Goal: Task Accomplishment & Management: Complete application form

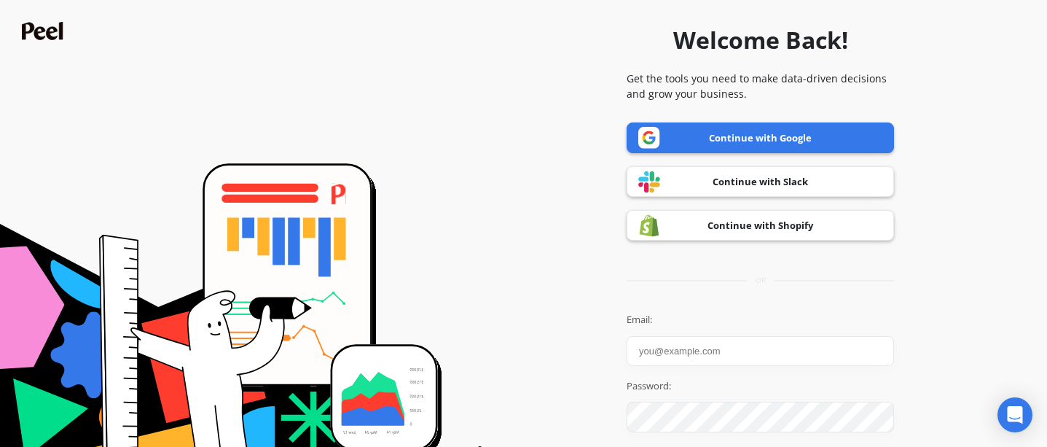
click at [743, 139] on link "Continue with Google" at bounding box center [761, 137] width 268 height 31
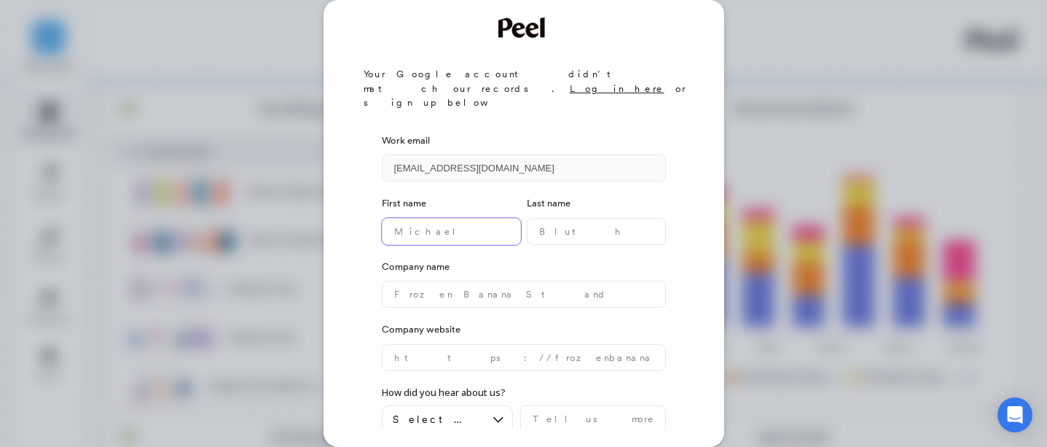
click at [411, 218] on name "text" at bounding box center [451, 231] width 139 height 27
type name "Chris"
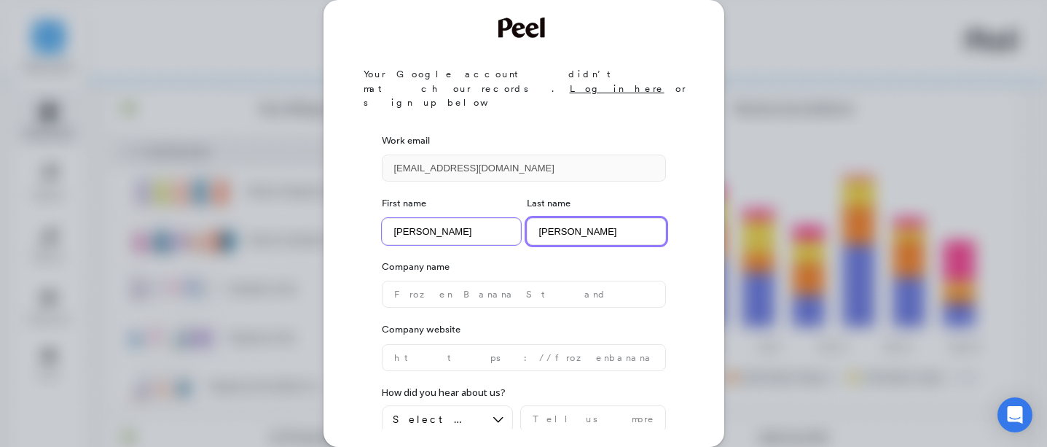
type name "Roach"
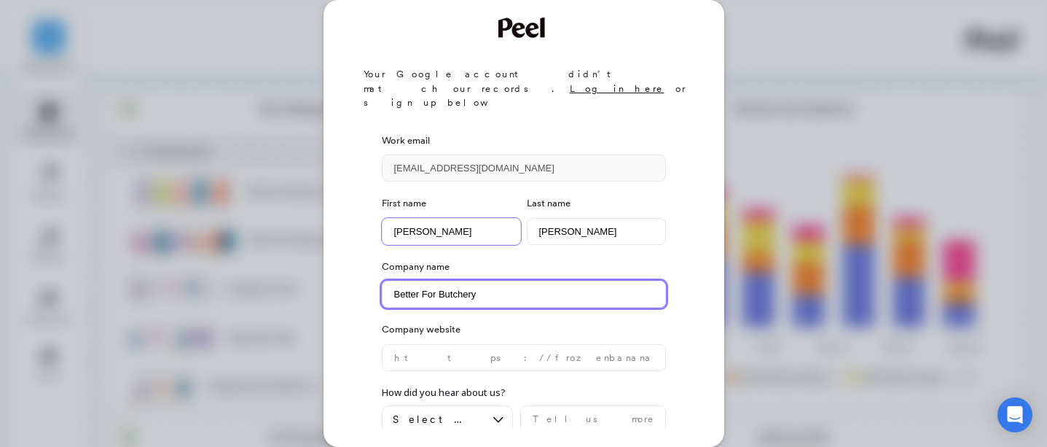
type name "Better For Butchery"
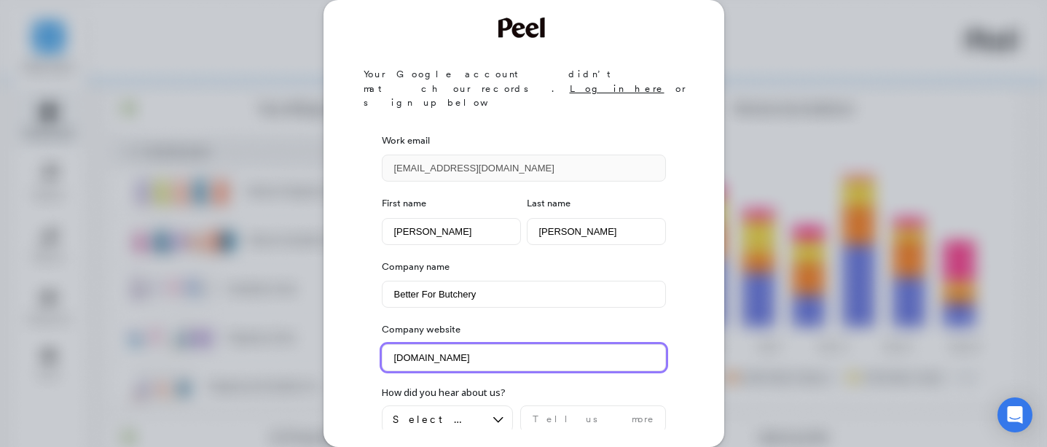
scroll to position [23, 0]
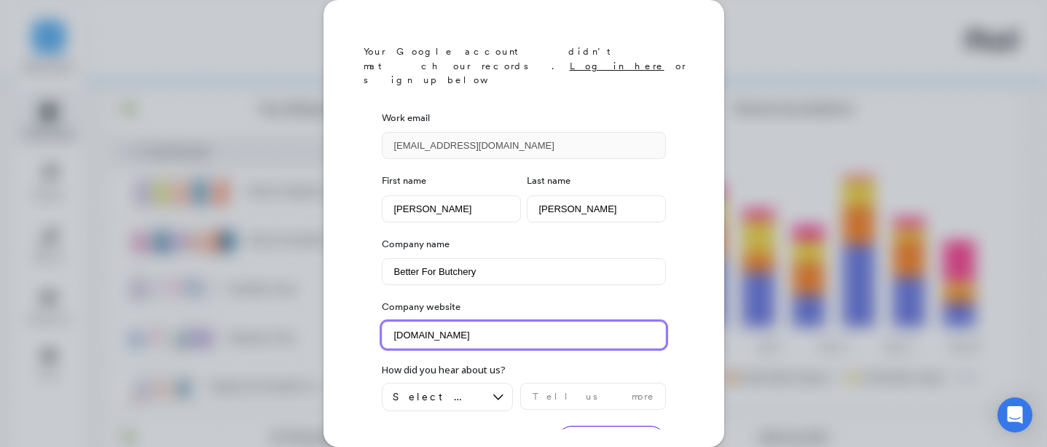
type website "www.porterroad.com"
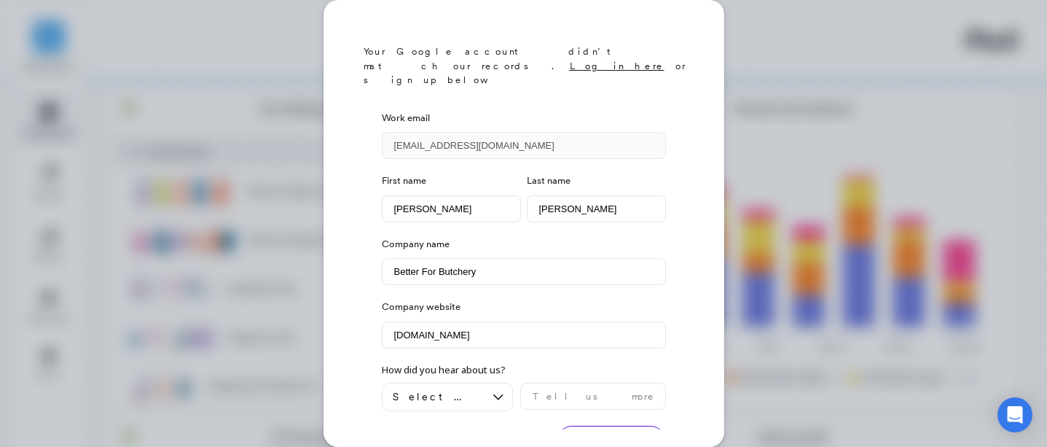
click at [574, 426] on button "Create account" at bounding box center [611, 441] width 109 height 31
click at [480, 390] on div "Select an option" at bounding box center [439, 397] width 92 height 14
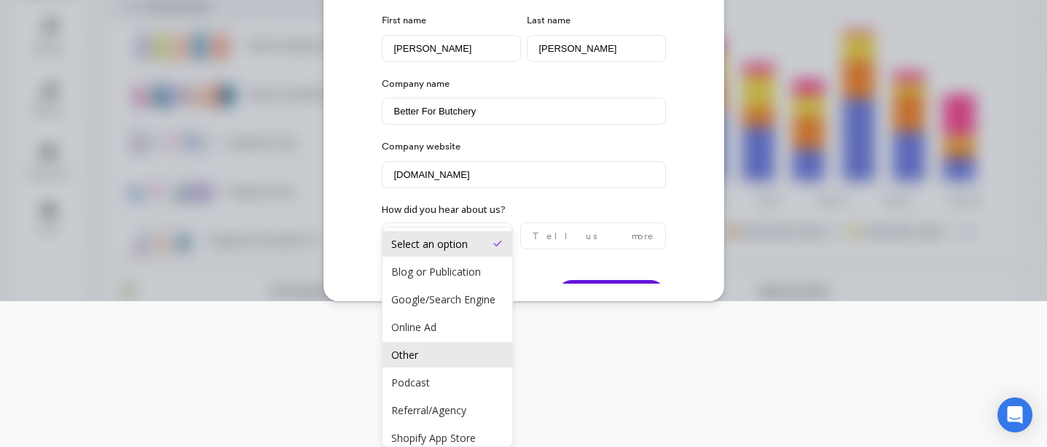
scroll to position [0, 0]
click at [469, 358] on div "Other" at bounding box center [447, 356] width 112 height 14
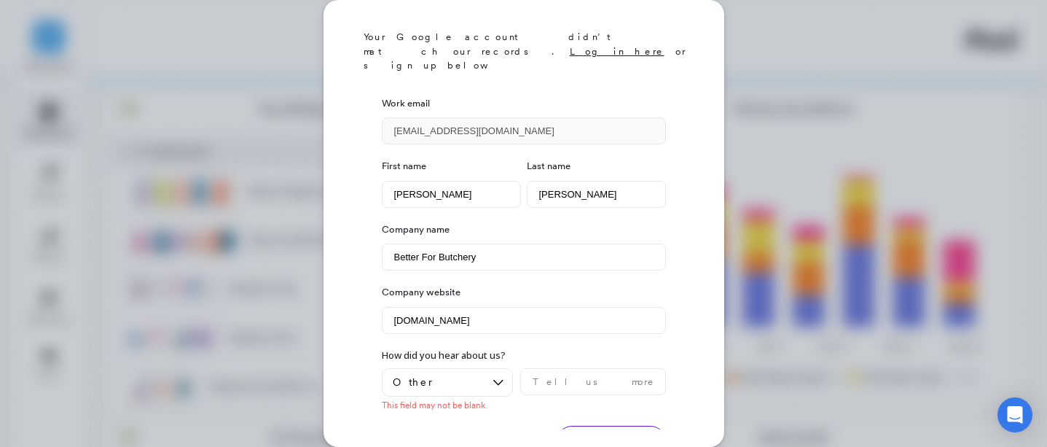
click at [594, 426] on button "Create account" at bounding box center [611, 441] width 109 height 31
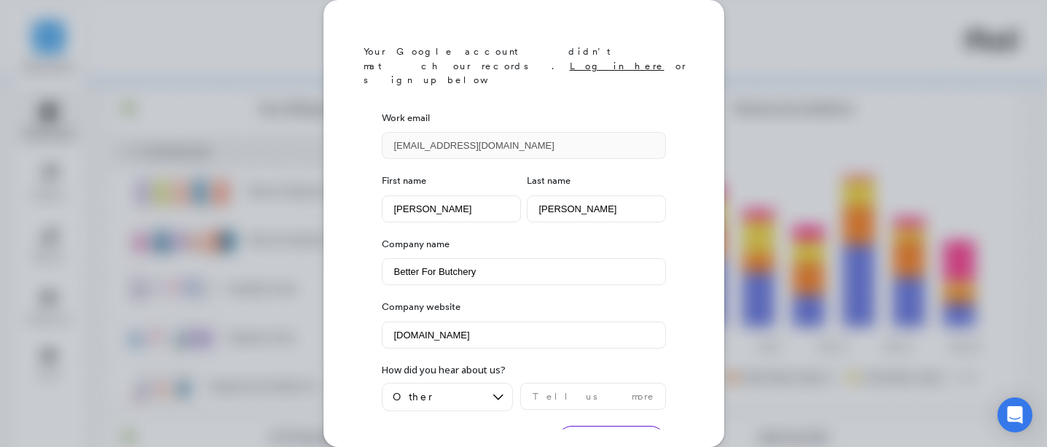
click at [594, 426] on button "Create account" at bounding box center [611, 441] width 109 height 31
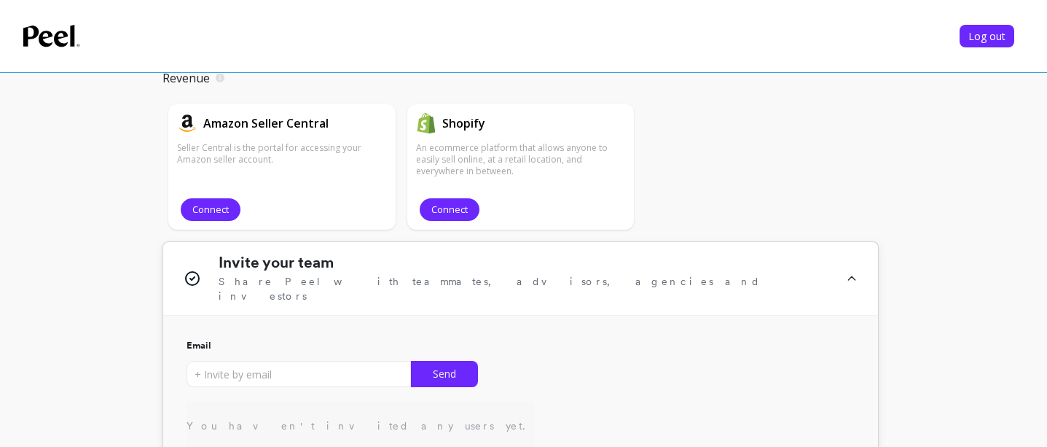
scroll to position [373, 0]
